Goal: Check status: Check status

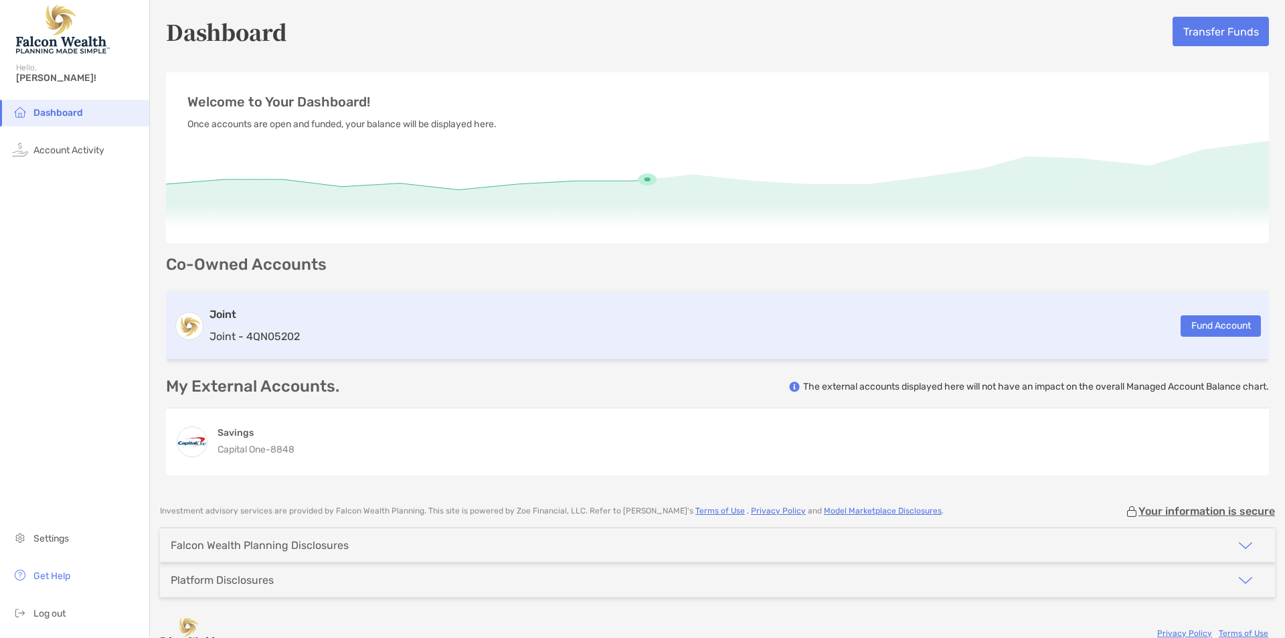
click at [299, 313] on h3 "Joint" at bounding box center [255, 315] width 90 height 16
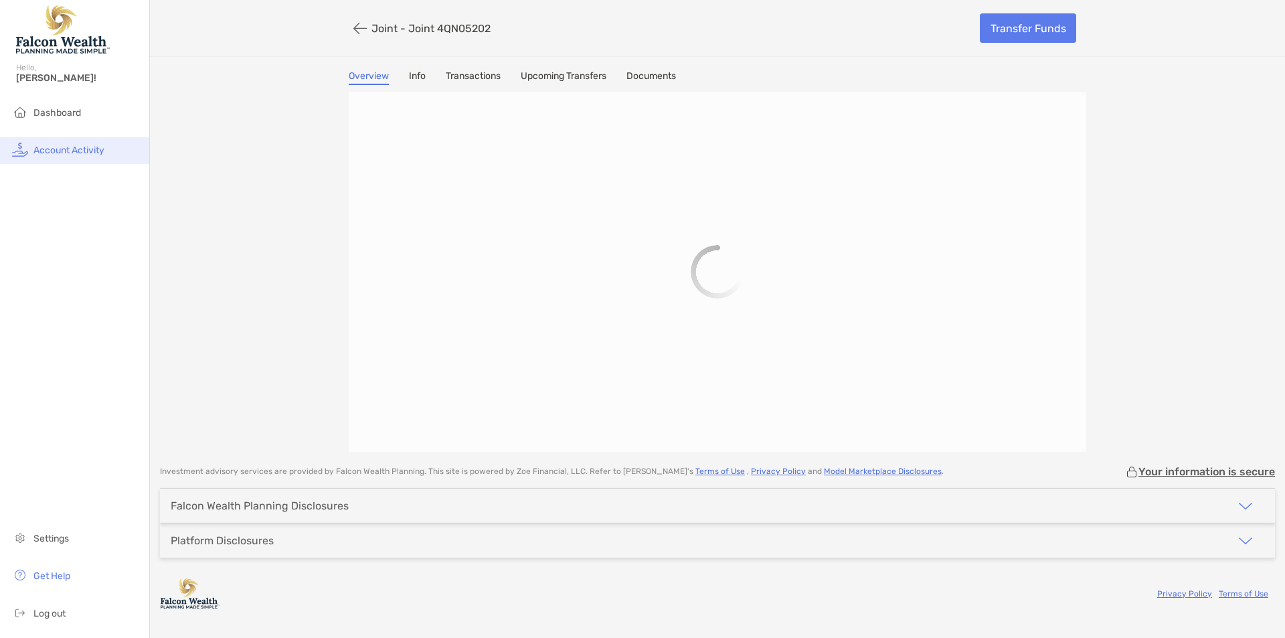
click at [46, 157] on li "Account Activity" at bounding box center [74, 150] width 149 height 27
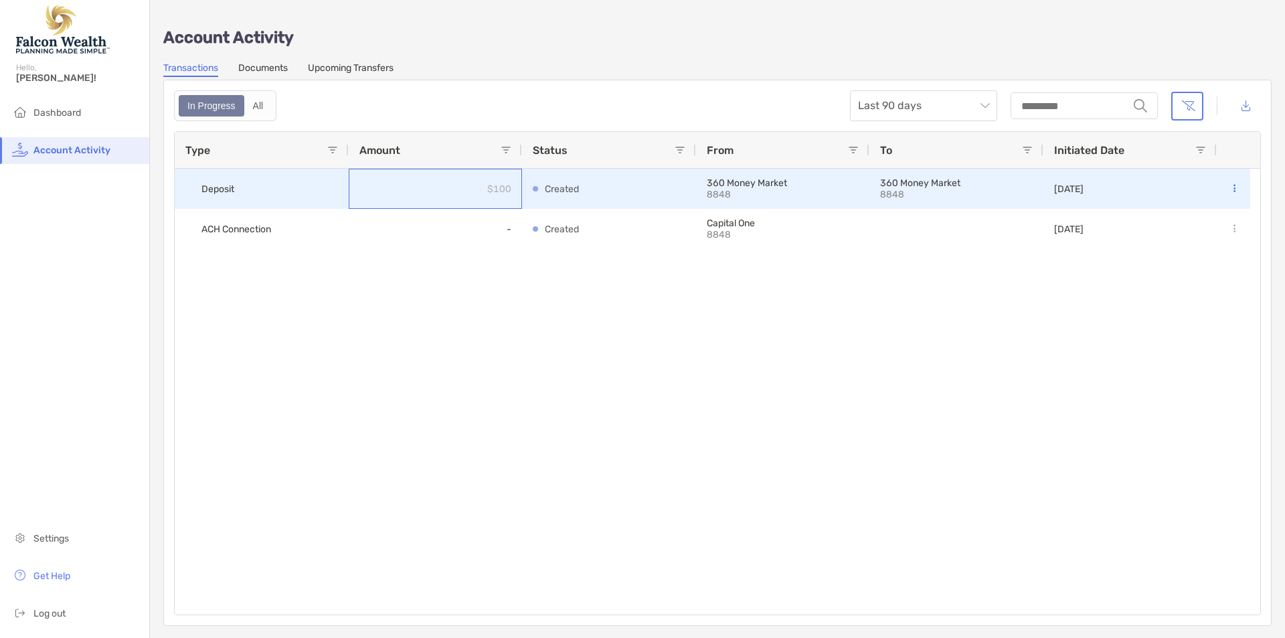
click at [349, 188] on div "$100" at bounding box center [435, 189] width 173 height 40
